Goal: Task Accomplishment & Management: Use online tool/utility

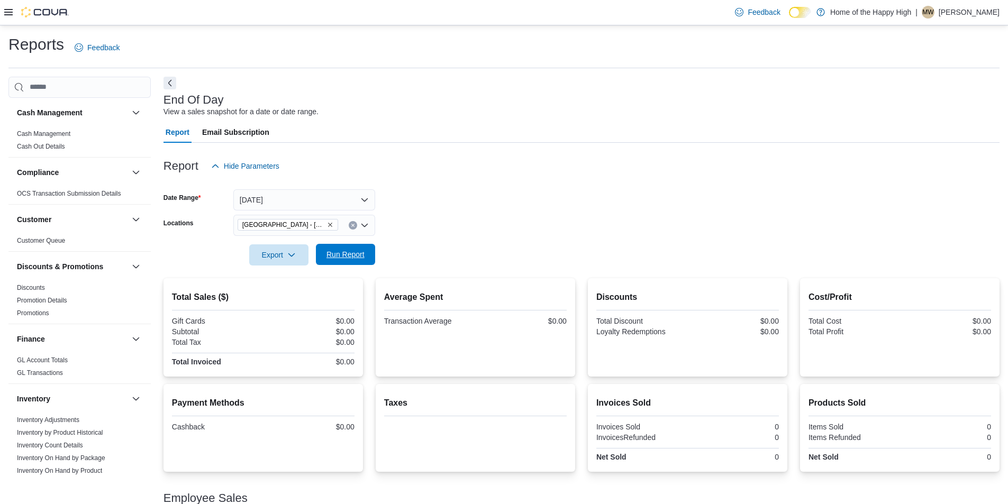
click at [335, 248] on span "Run Report" at bounding box center [345, 254] width 47 height 21
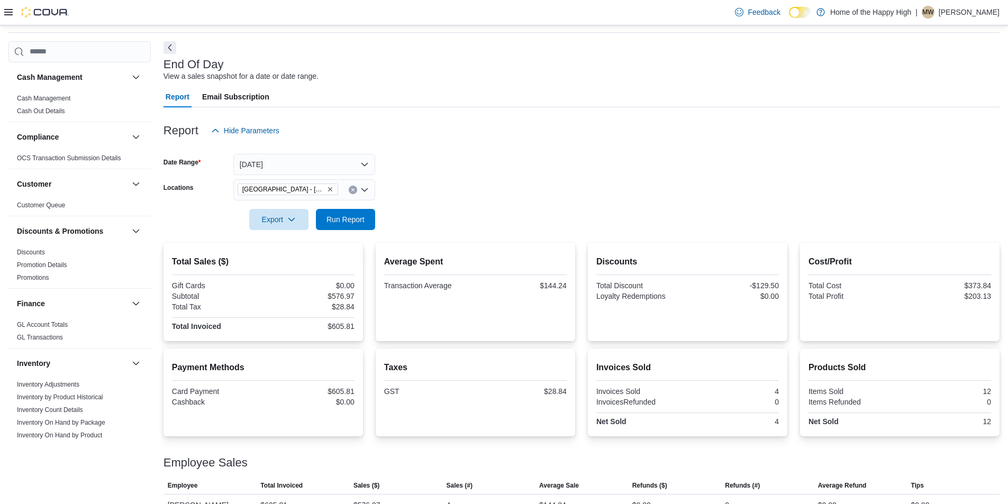
scroll to position [56, 0]
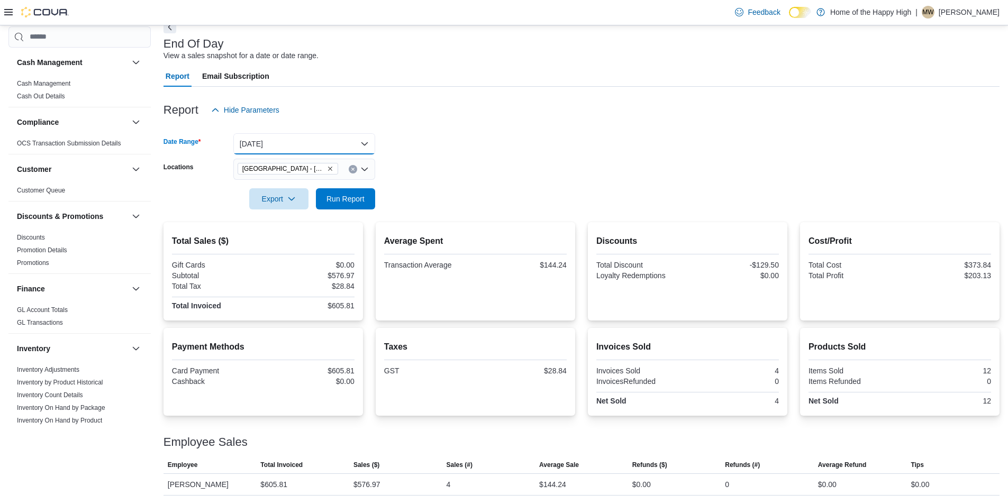
click at [270, 140] on button "Today" at bounding box center [304, 143] width 142 height 21
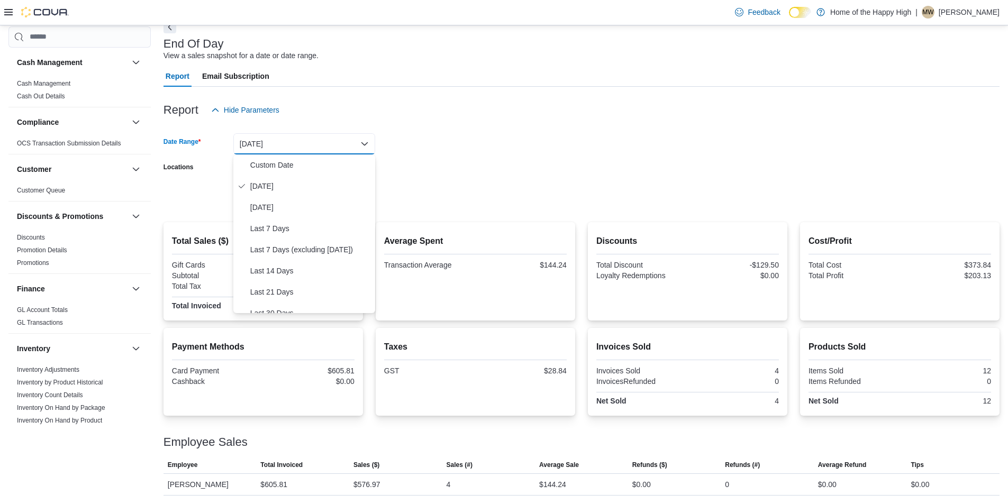
click at [624, 99] on div "Report Hide Parameters" at bounding box center [581, 109] width 836 height 21
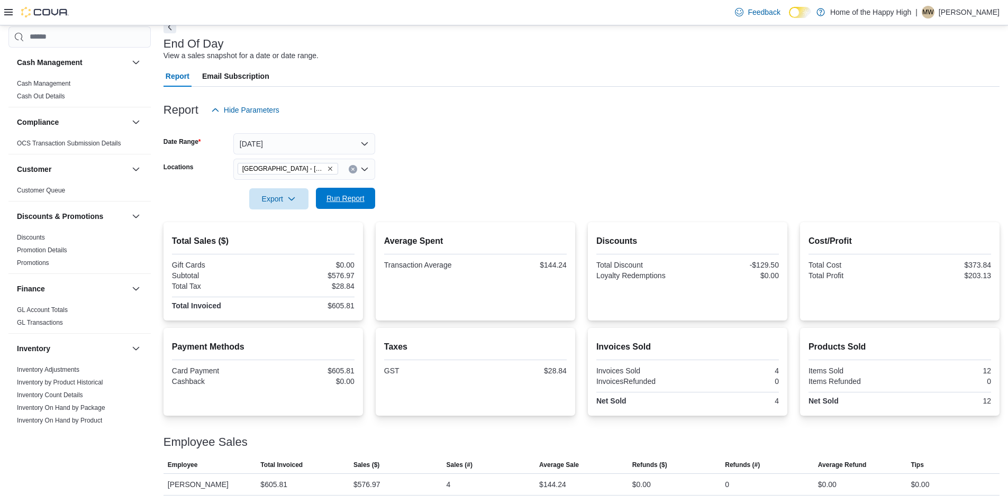
drag, startPoint x: 376, startPoint y: 204, endPoint x: 375, endPoint y: 198, distance: 6.0
click at [376, 204] on form "Date Range Today Locations Sherwood Park - Baseline Road - Fire & Flower Export…" at bounding box center [581, 165] width 836 height 89
click at [372, 197] on button "Run Report" at bounding box center [345, 198] width 59 height 21
click at [11, 11] on icon at bounding box center [8, 12] width 8 height 8
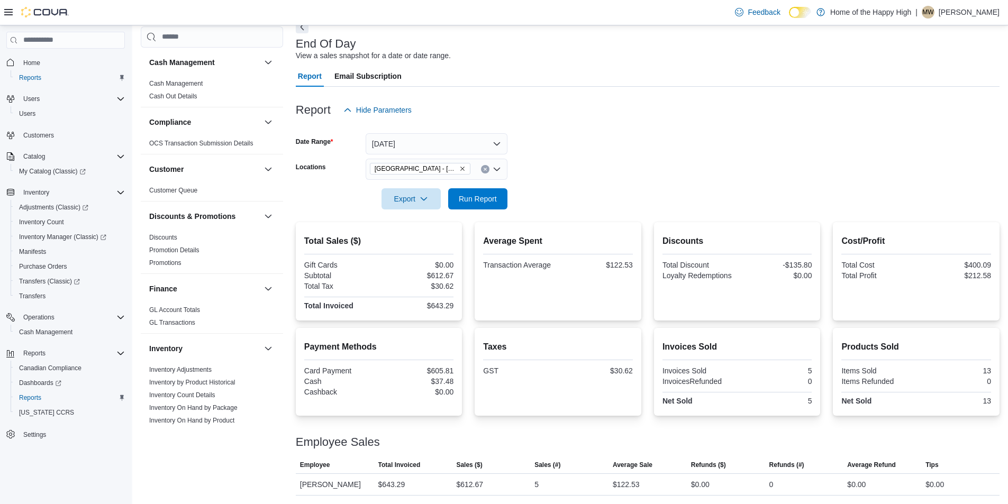
click at [51, 62] on span "Home" at bounding box center [72, 62] width 106 height 13
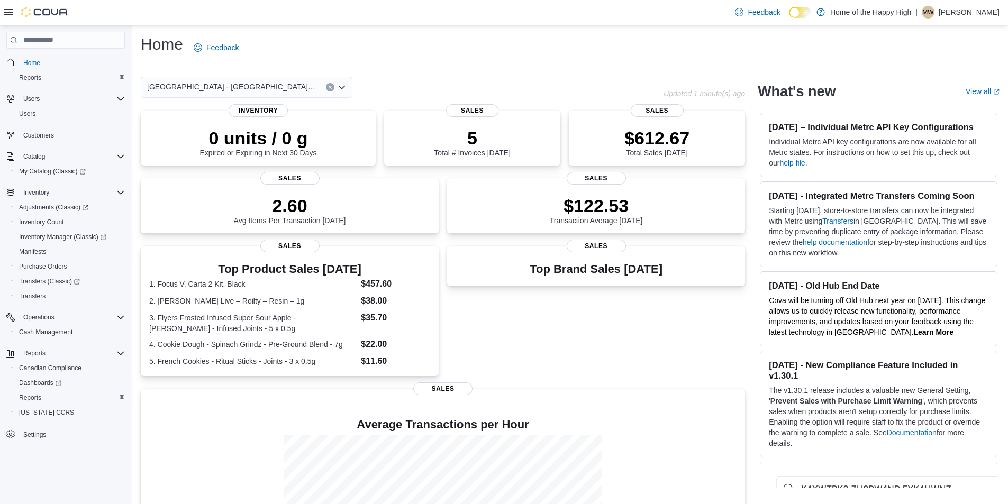
click at [329, 88] on icon "Clear input" at bounding box center [330, 87] width 4 height 4
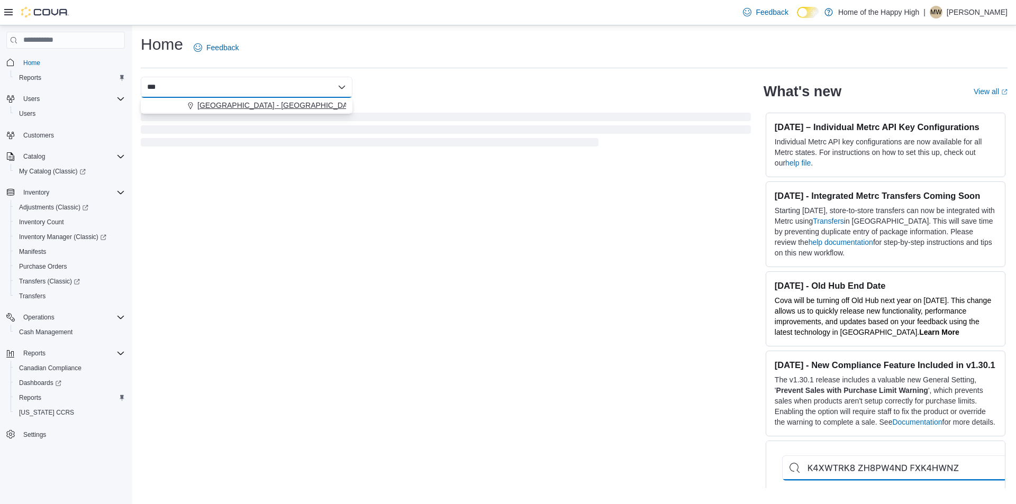
type input "***"
click at [308, 98] on button "[GEOGRAPHIC_DATA] - [GEOGRAPHIC_DATA] - Fire & Flower" at bounding box center [247, 105] width 212 height 15
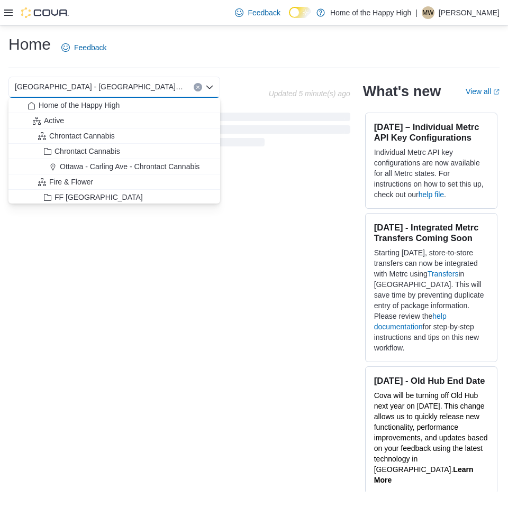
click at [215, 58] on div "Home Feedback" at bounding box center [253, 48] width 491 height 28
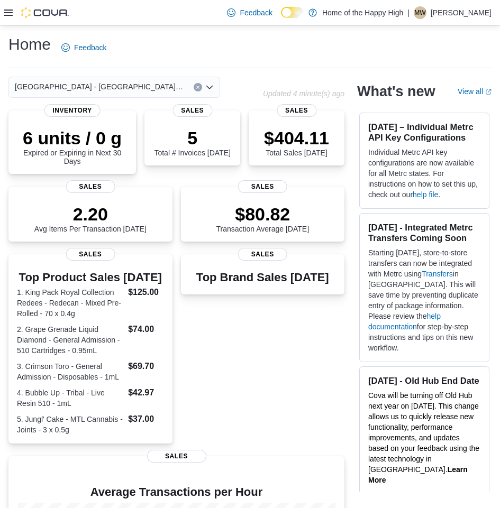
click at [195, 86] on button "Clear input" at bounding box center [198, 87] width 8 height 8
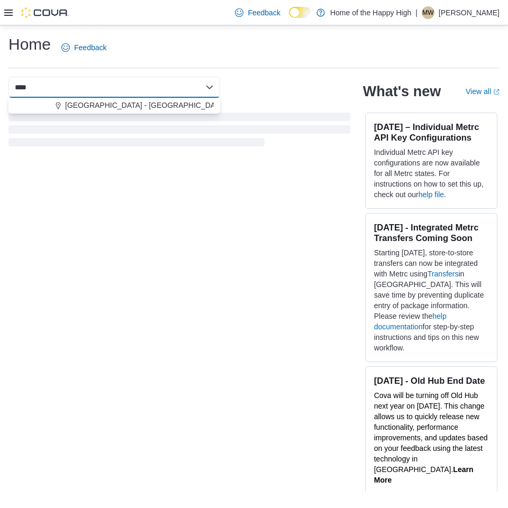
type input "****"
click at [147, 95] on div "**** Combo box. Selected. base. Selected. Combo box input. Select a Location. T…" at bounding box center [114, 87] width 212 height 21
click at [154, 103] on span "[GEOGRAPHIC_DATA] - [GEOGRAPHIC_DATA] - Fire & Flower" at bounding box center [171, 105] width 212 height 11
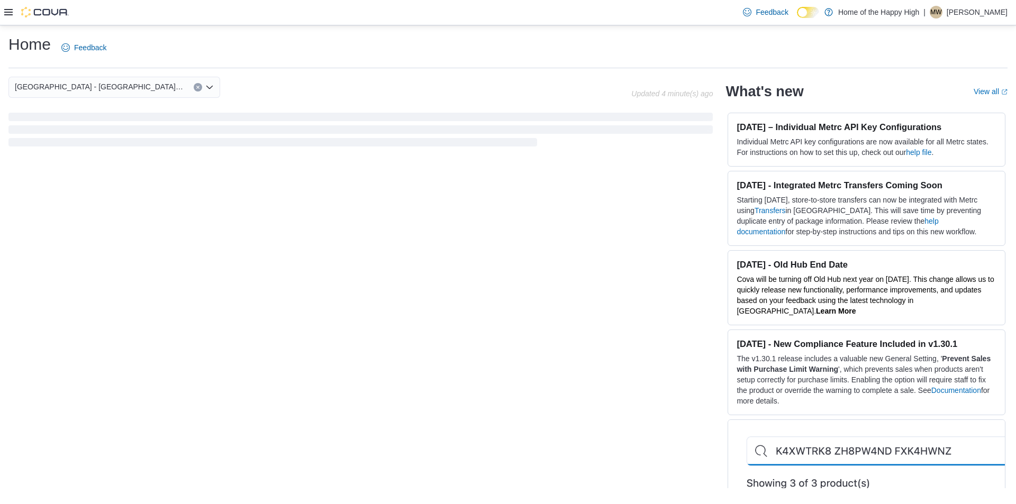
click at [12, 12] on icon at bounding box center [8, 12] width 8 height 6
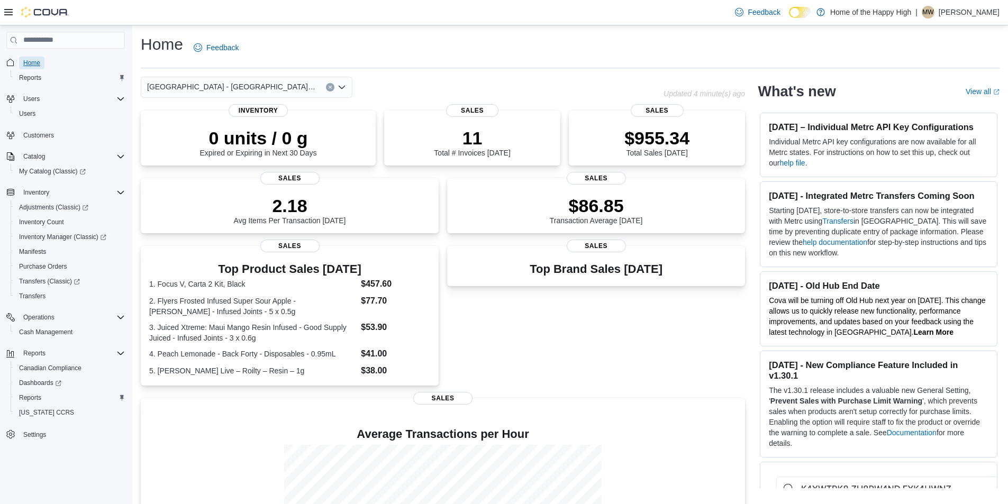
click at [40, 63] on link "Home" at bounding box center [31, 63] width 25 height 13
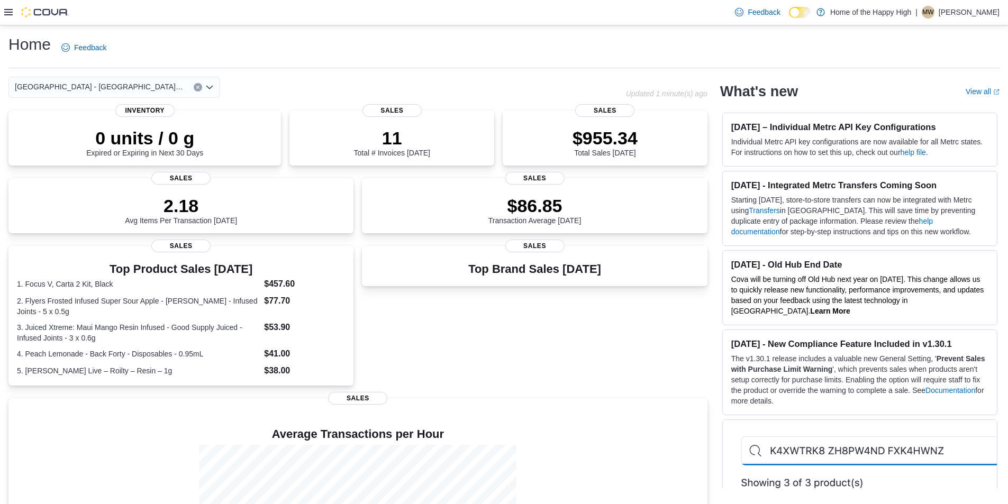
click at [196, 83] on button "Clear input" at bounding box center [198, 87] width 8 height 8
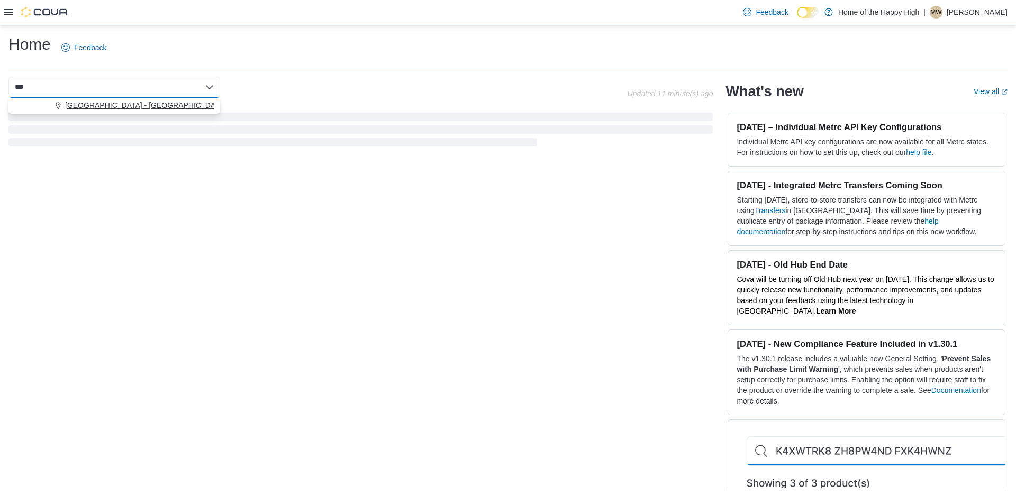
type input "***"
click at [178, 108] on span "[GEOGRAPHIC_DATA] - [GEOGRAPHIC_DATA] - Fire & Flower" at bounding box center [171, 105] width 212 height 11
